Goal: Information Seeking & Learning: Learn about a topic

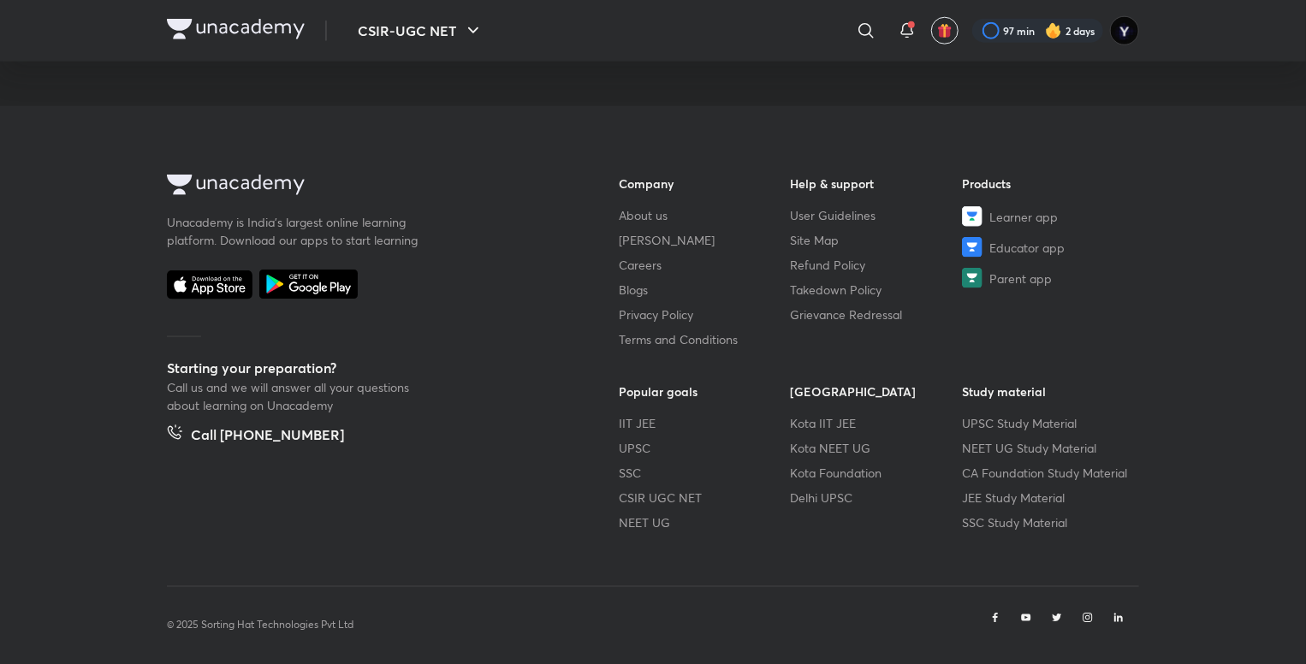
scroll to position [929, 0]
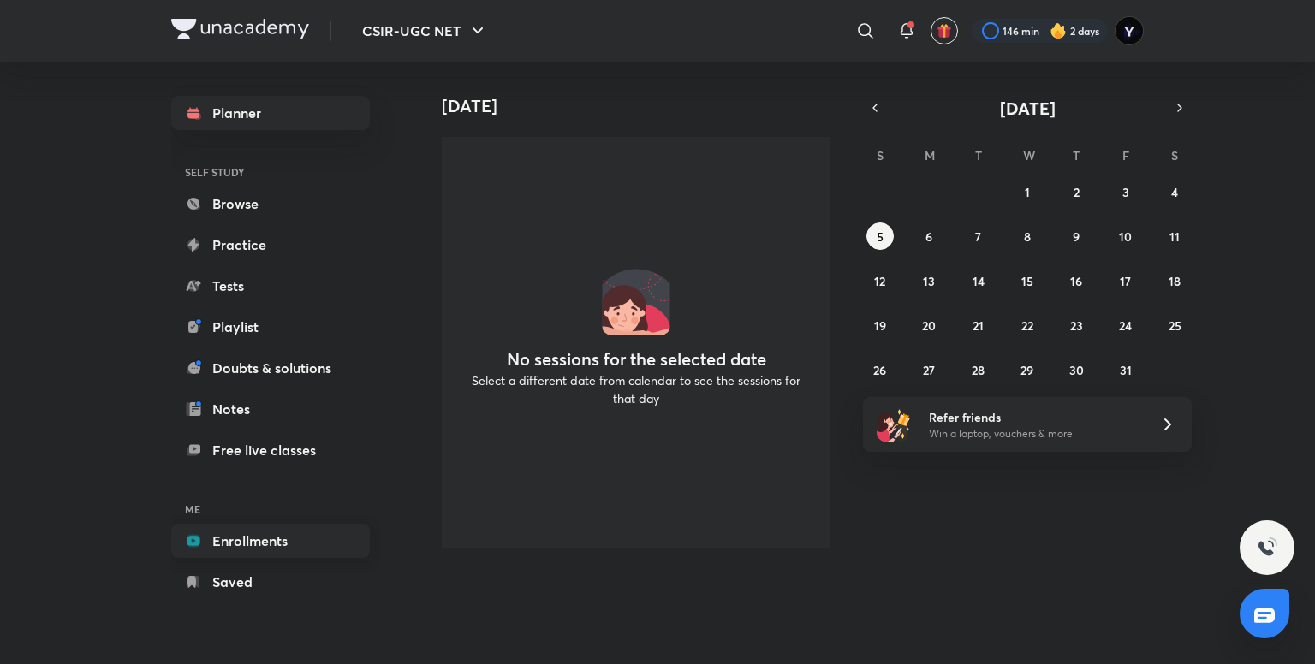
click at [223, 536] on link "Enrollments" at bounding box center [270, 541] width 199 height 34
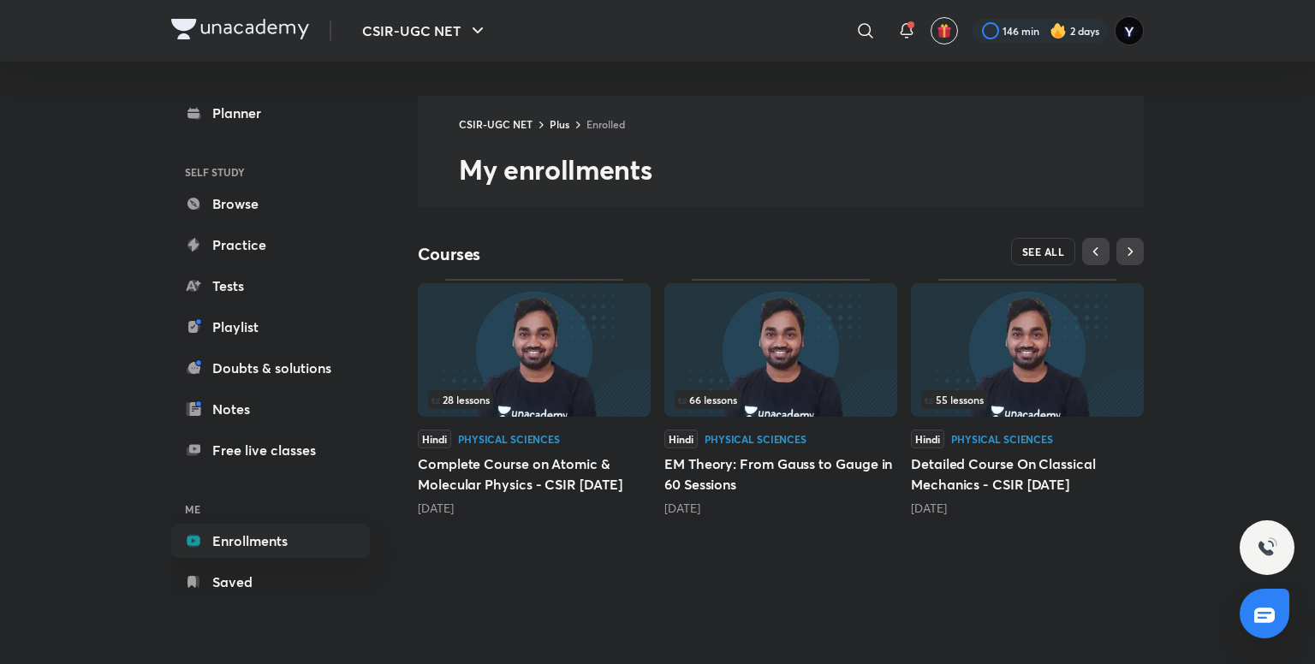
click at [1033, 246] on span "SEE ALL" at bounding box center [1043, 252] width 43 height 12
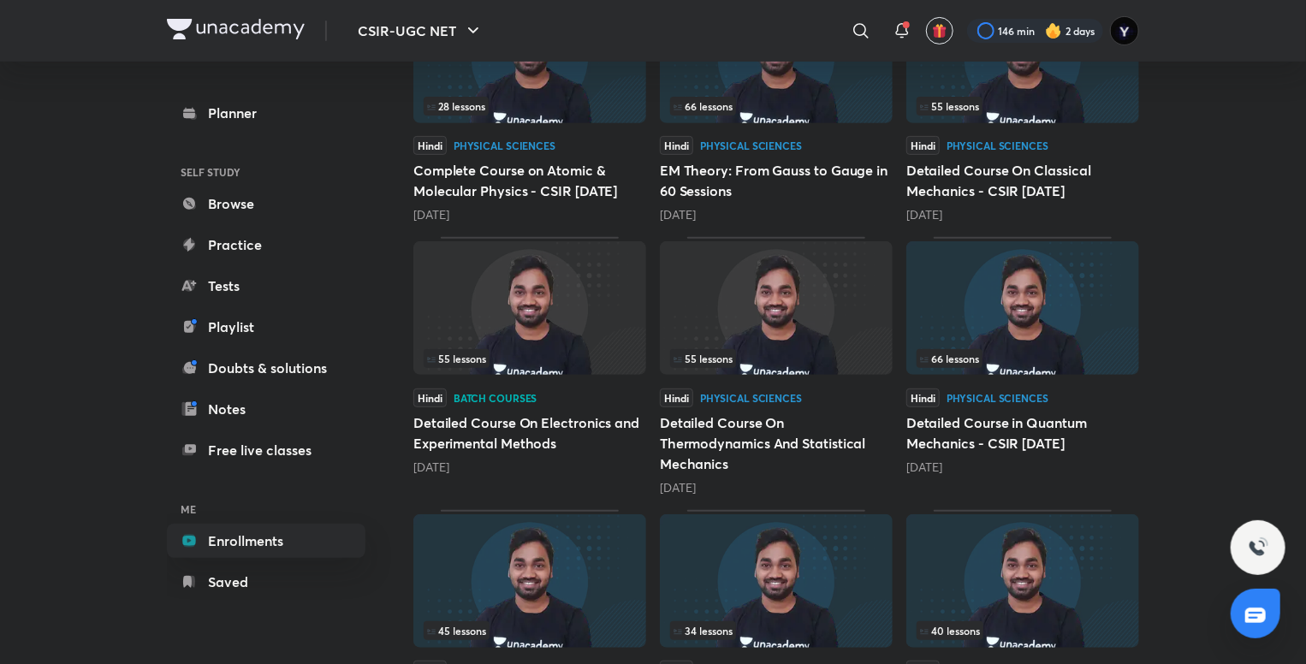
scroll to position [291, 0]
click at [460, 433] on h5 "Detailed Course On Electronics and Experimental Methods" at bounding box center [529, 432] width 233 height 41
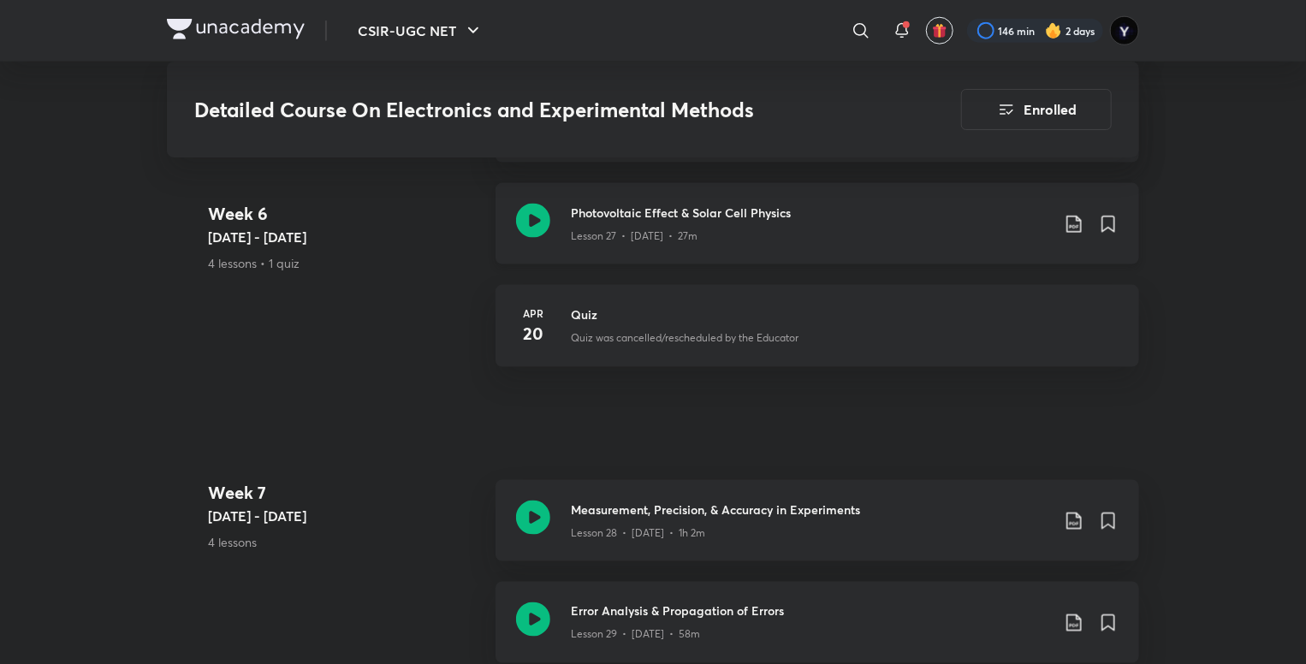
scroll to position [4335, 0]
click at [857, 223] on div "Lesson 27 • Apr 17 • 27m" at bounding box center [810, 232] width 479 height 22
